Goal: Task Accomplishment & Management: Use online tool/utility

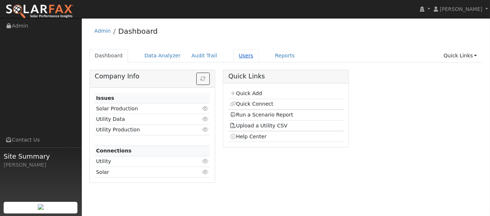
click at [233, 56] on link "Users" at bounding box center [245, 55] width 25 height 13
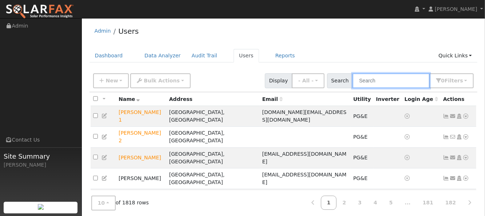
click at [399, 79] on input "text" at bounding box center [390, 80] width 77 height 15
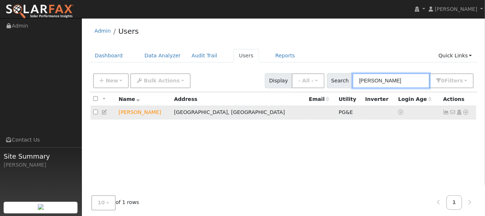
type input "hazeltine"
click at [465, 113] on icon at bounding box center [465, 112] width 7 height 5
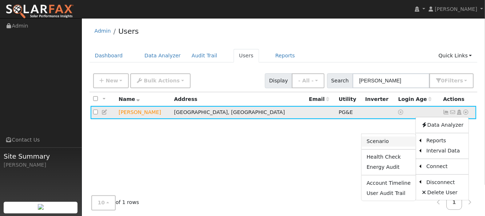
click at [381, 142] on link "Scenario" at bounding box center [388, 142] width 54 height 10
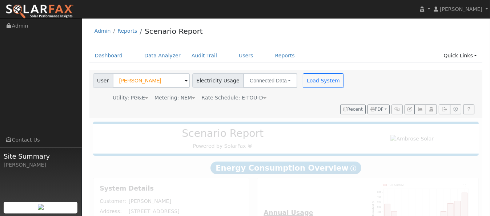
type input "17424"
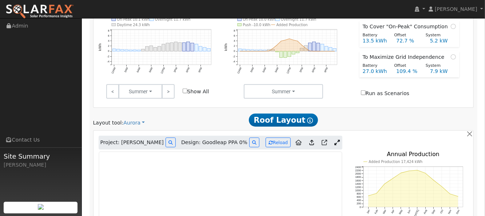
scroll to position [291, 0]
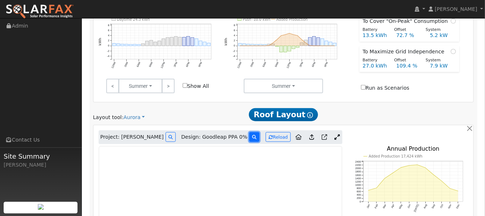
click at [252, 135] on icon at bounding box center [254, 137] width 4 height 4
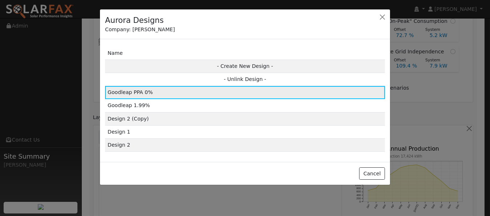
click at [137, 93] on td "Goodleap PPA 0%" at bounding box center [245, 92] width 280 height 13
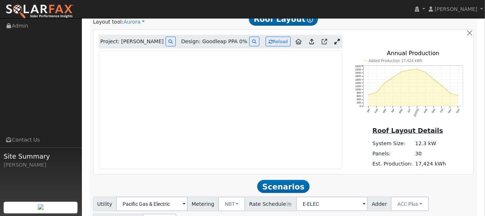
scroll to position [388, 0]
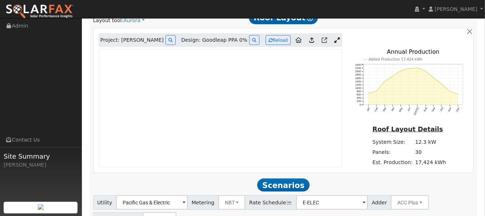
click at [336, 37] on icon at bounding box center [336, 39] width 5 height 5
